Goal: Transaction & Acquisition: Purchase product/service

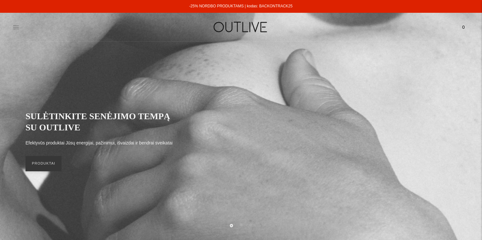
click at [17, 29] on icon at bounding box center [16, 27] width 6 height 6
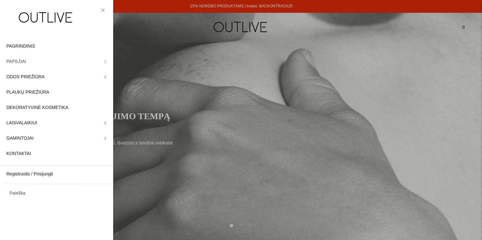
click at [101, 65] on link "PAPILDAI" at bounding box center [56, 61] width 113 height 15
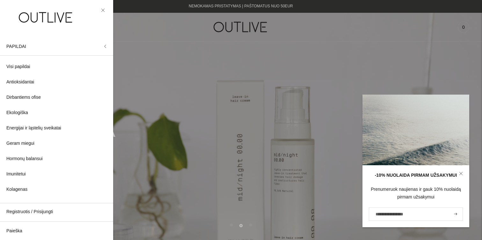
click at [107, 10] on link at bounding box center [103, 10] width 8 height 8
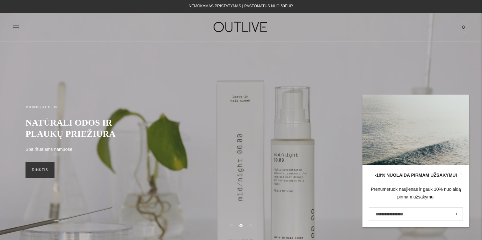
click at [10, 23] on div "PAGRINDINIS PAPILDAI Visi papildai Antioksidantai Dirbantiems ofise Ekologiška …" at bounding box center [241, 27] width 482 height 22
click at [13, 26] on icon at bounding box center [16, 27] width 6 height 6
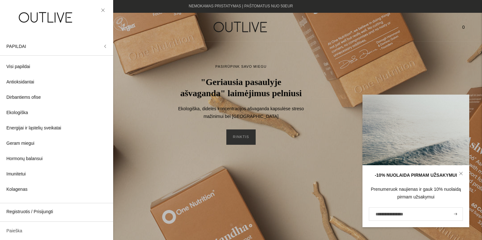
click at [23, 230] on link "Paieška" at bounding box center [56, 230] width 113 height 15
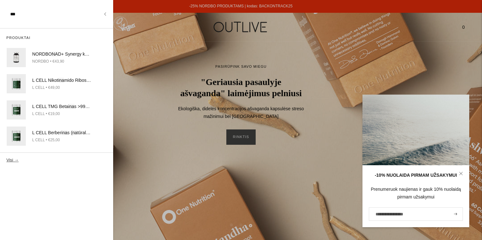
type input "***"
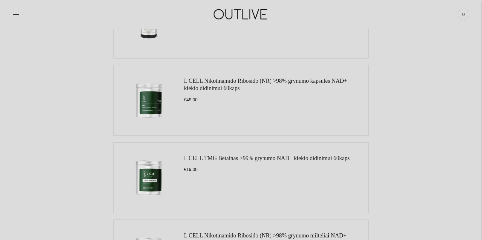
scroll to position [11, 0]
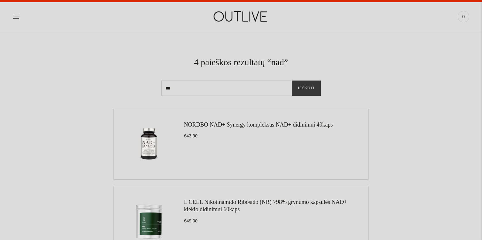
click at [211, 124] on link "NORDBO NAD+ Synergy kompleksas NAD+ didinimui 40kaps" at bounding box center [258, 124] width 149 height 6
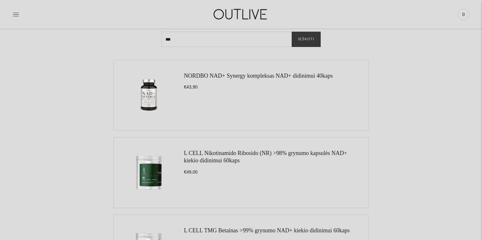
scroll to position [89, 0]
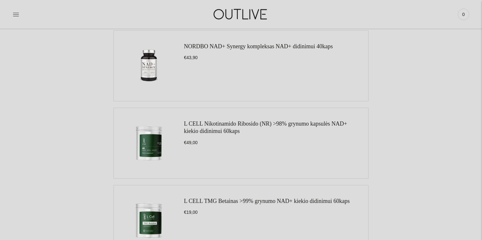
click at [332, 0] on div "PAGRINDINIS PAPILDAI Visi papildai Antioksidantai Dirbantiems ofise Ekologiška …" at bounding box center [241, 14] width 482 height 29
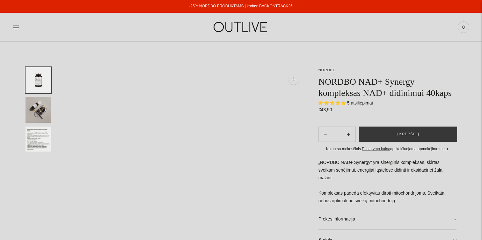
select select "**********"
